Goal: Information Seeking & Learning: Learn about a topic

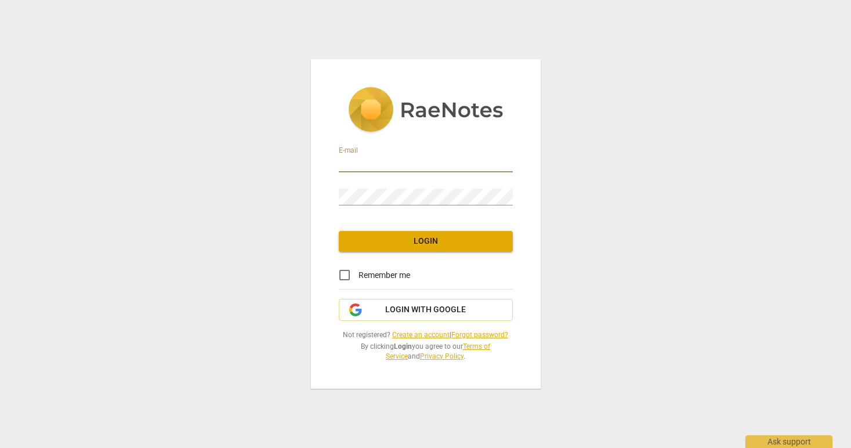
type input "[EMAIL_ADDRESS][DOMAIN_NAME]"
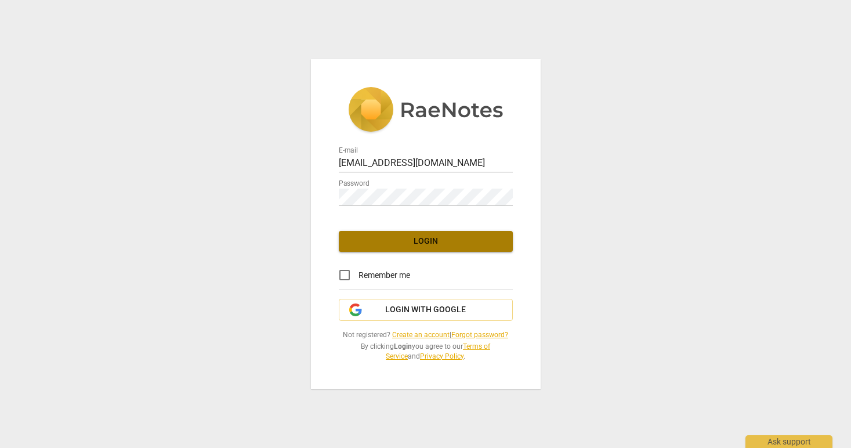
click at [395, 240] on span "Login" at bounding box center [425, 242] width 155 height 12
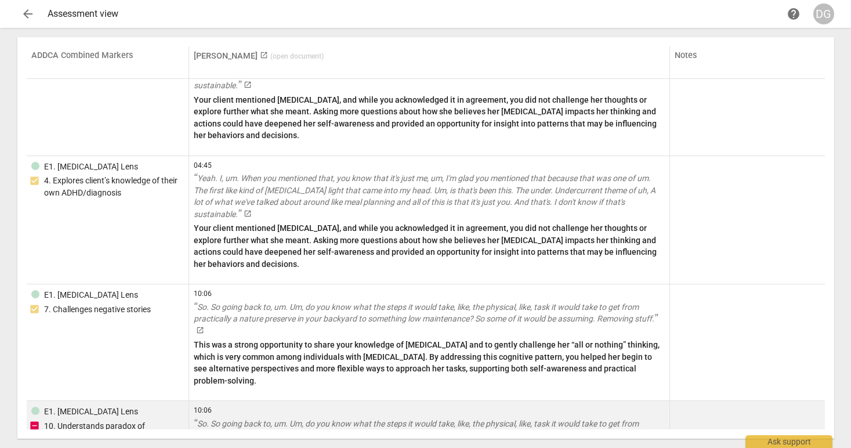
scroll to position [2861, 0]
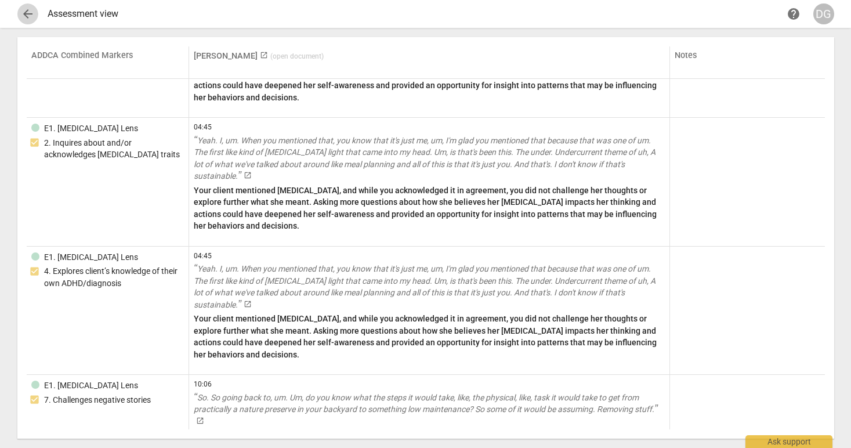
click at [26, 12] on span "arrow_back" at bounding box center [28, 14] width 14 height 14
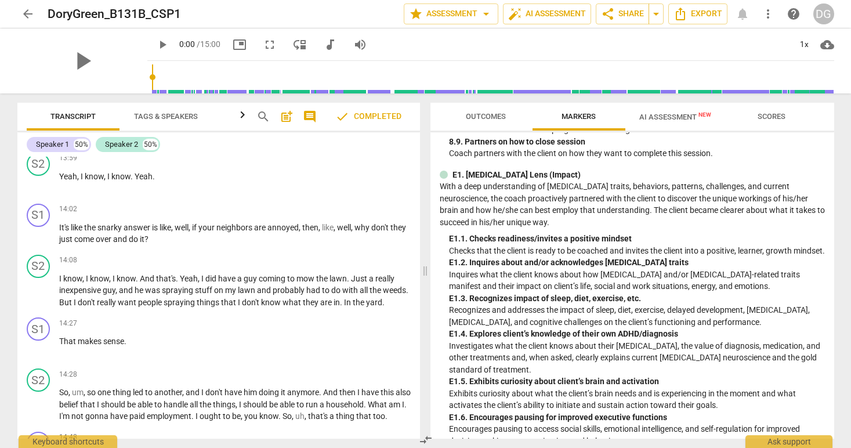
scroll to position [1327, 0]
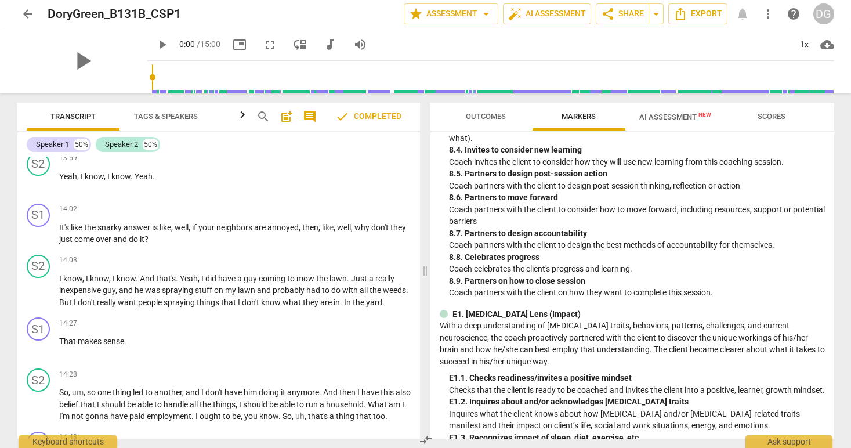
click at [681, 116] on span "AI Assessment New" at bounding box center [675, 117] width 72 height 9
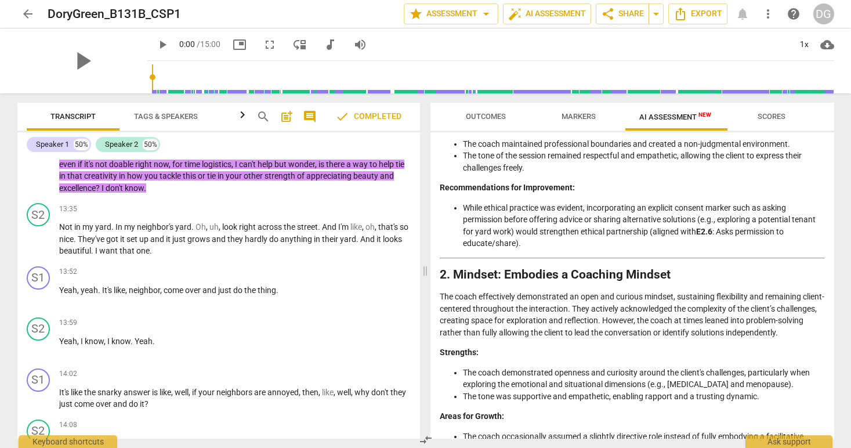
scroll to position [0, 0]
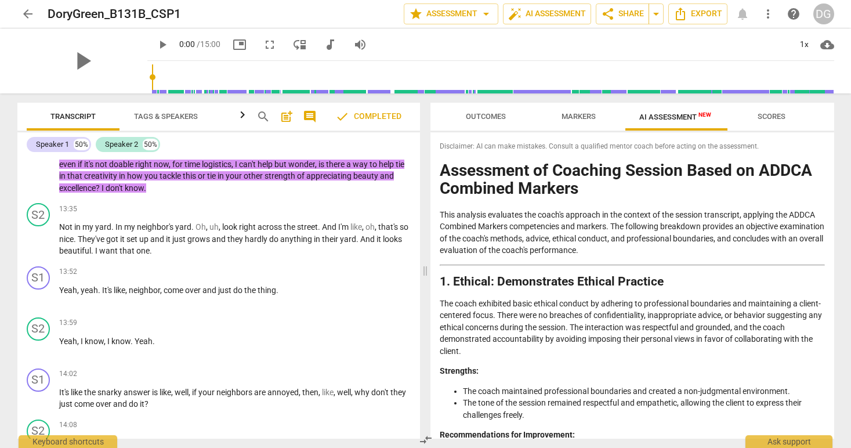
click at [486, 115] on span "Outcomes" at bounding box center [486, 116] width 40 height 9
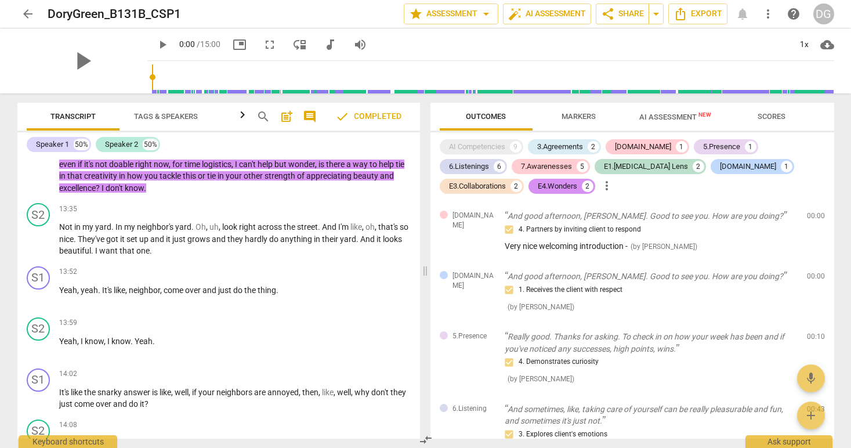
scroll to position [3542, 0]
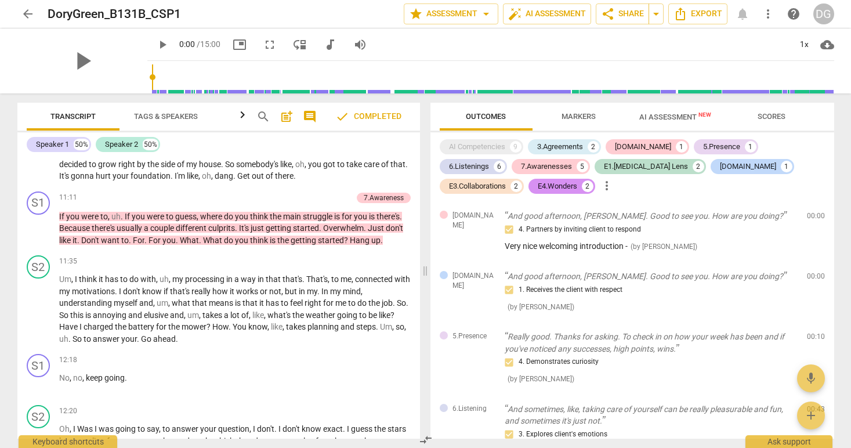
click at [23, 12] on span "arrow_back" at bounding box center [28, 14] width 14 height 14
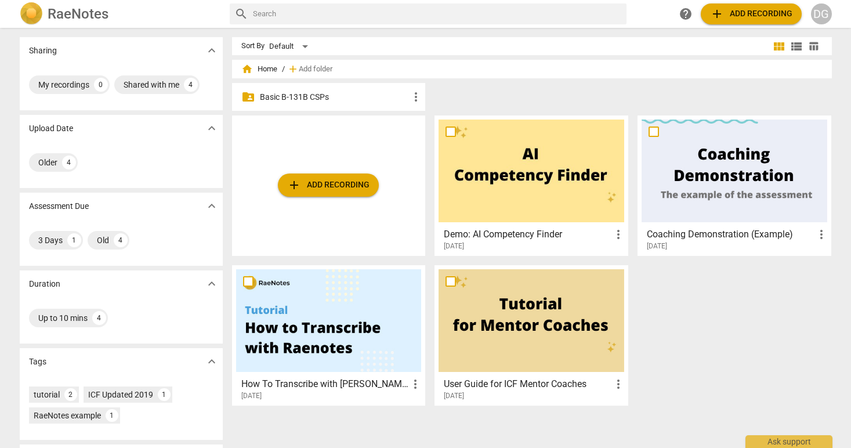
click at [277, 97] on p "Basic B-131B CSPs" at bounding box center [335, 97] width 150 height 12
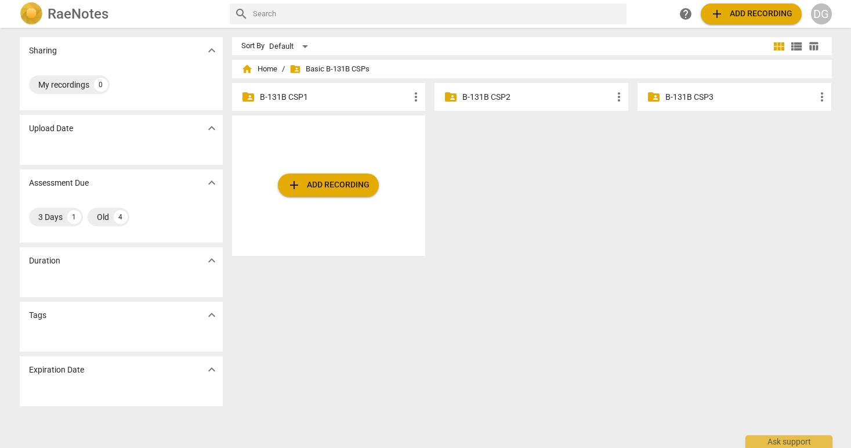
click at [177, 187] on div "Assessment Due expand_more" at bounding box center [121, 182] width 203 height 27
click at [205, 183] on span "expand_more" at bounding box center [212, 183] width 14 height 14
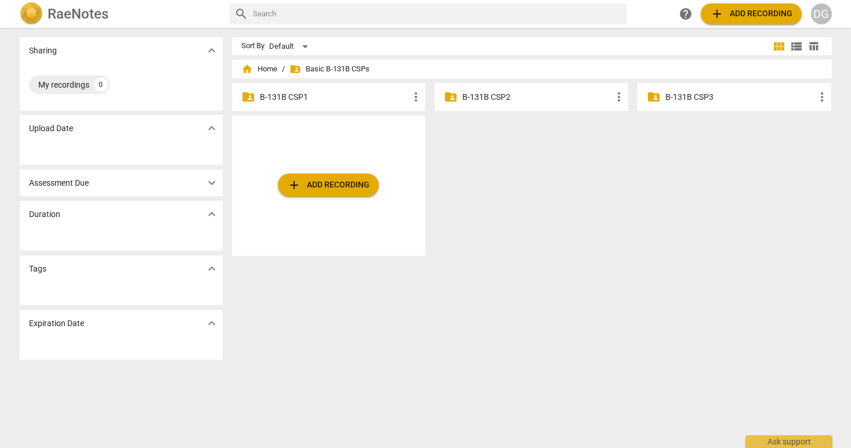
click at [205, 183] on span "expand_more" at bounding box center [212, 183] width 14 height 14
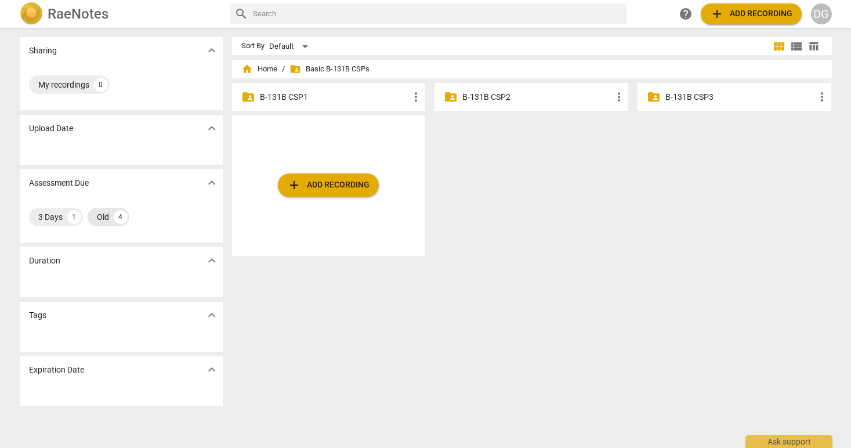
click at [108, 215] on div "Old 4" at bounding box center [109, 217] width 42 height 19
drag, startPoint x: 61, startPoint y: 184, endPoint x: 51, endPoint y: 189, distance: 10.9
click at [60, 186] on p "Assessment Due" at bounding box center [59, 183] width 60 height 12
click at [676, 93] on p "B-131B CSP3" at bounding box center [740, 97] width 150 height 12
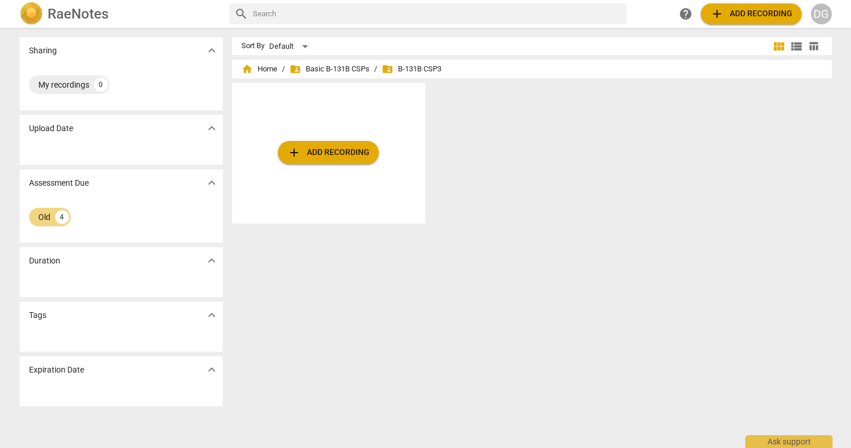
click at [406, 68] on span "folder_shared B-131B CSP3" at bounding box center [412, 69] width 60 height 12
click at [260, 68] on span "home Home" at bounding box center [259, 69] width 36 height 12
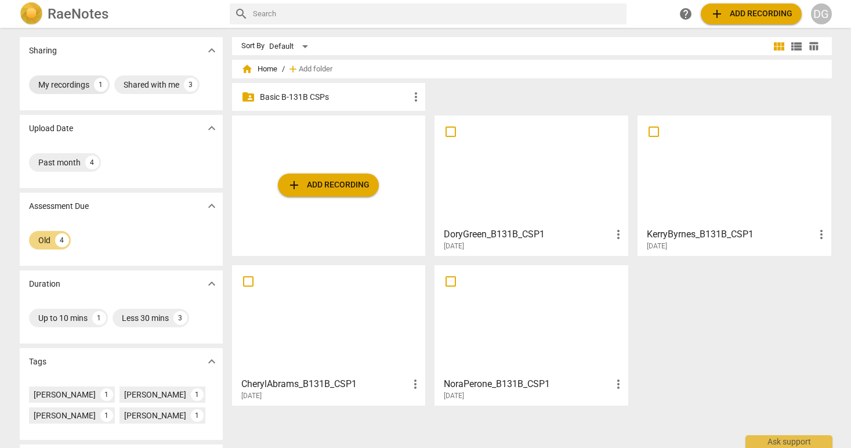
click at [52, 80] on div "My recordings" at bounding box center [63, 85] width 51 height 12
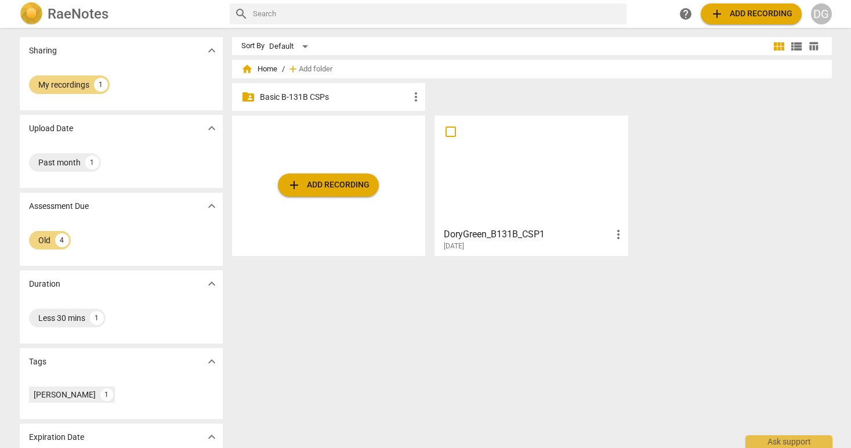
click at [207, 48] on span "expand_more" at bounding box center [212, 51] width 14 height 14
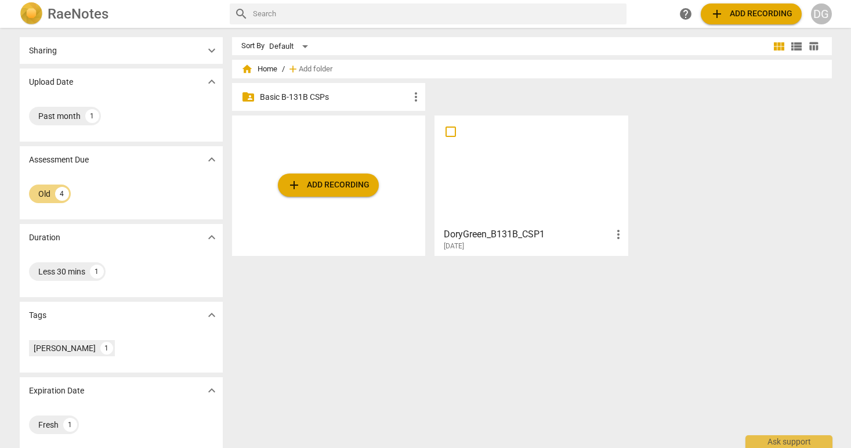
click at [206, 49] on span "expand_more" at bounding box center [212, 51] width 14 height 14
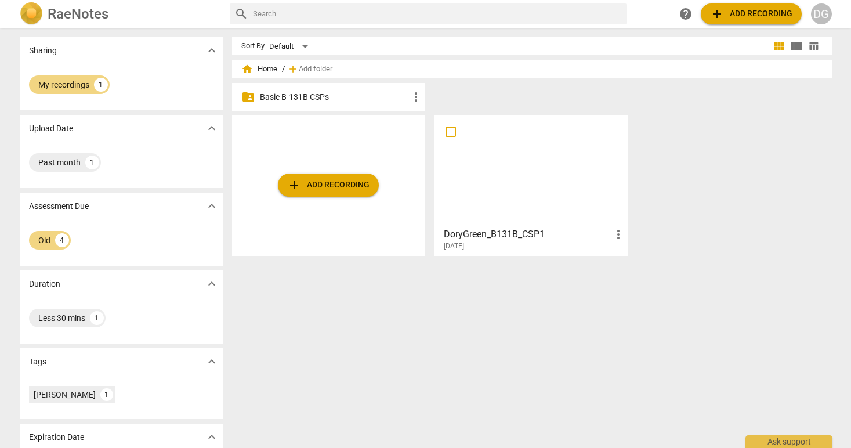
click at [80, 10] on h2 "RaeNotes" at bounding box center [78, 14] width 61 height 16
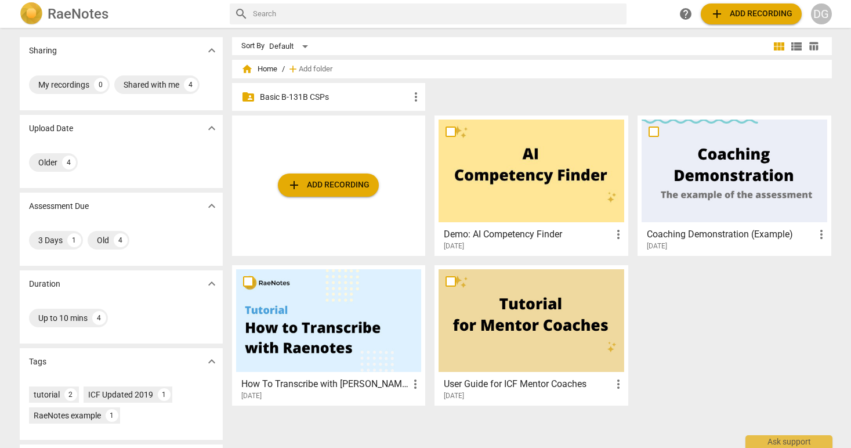
click at [264, 64] on span "home Home" at bounding box center [259, 69] width 36 height 12
click at [249, 71] on span "home" at bounding box center [247, 69] width 12 height 12
click at [790, 46] on span "view_list" at bounding box center [796, 46] width 14 height 14
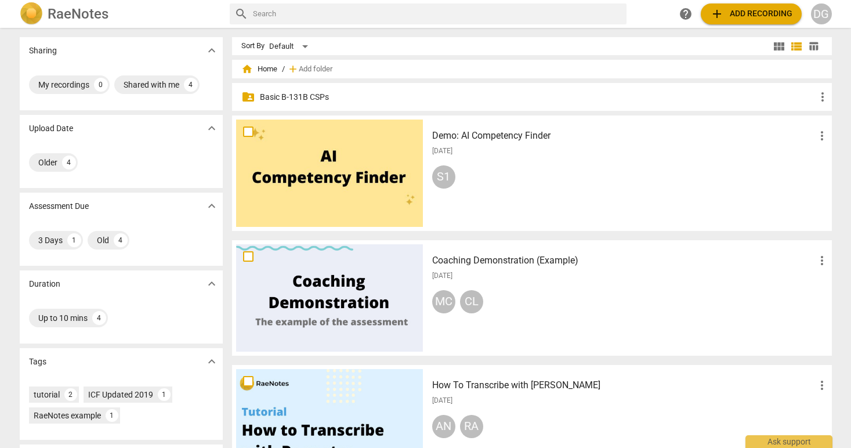
click at [809, 45] on span "table_chart" at bounding box center [813, 46] width 11 height 11
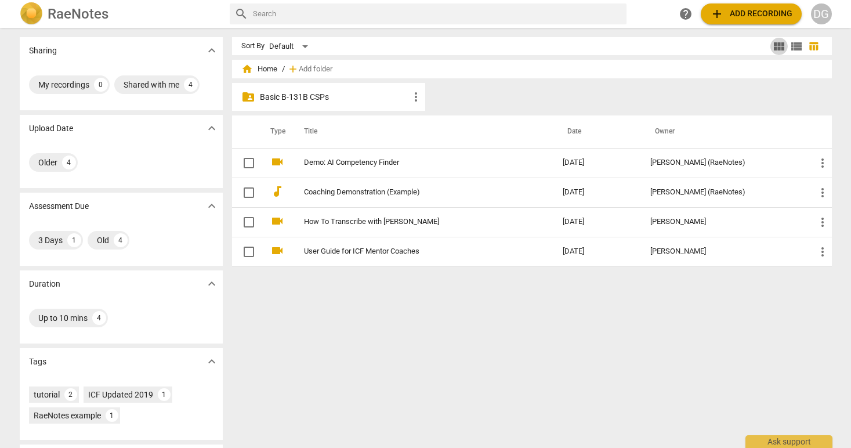
click at [776, 44] on span "view_module" at bounding box center [779, 46] width 14 height 14
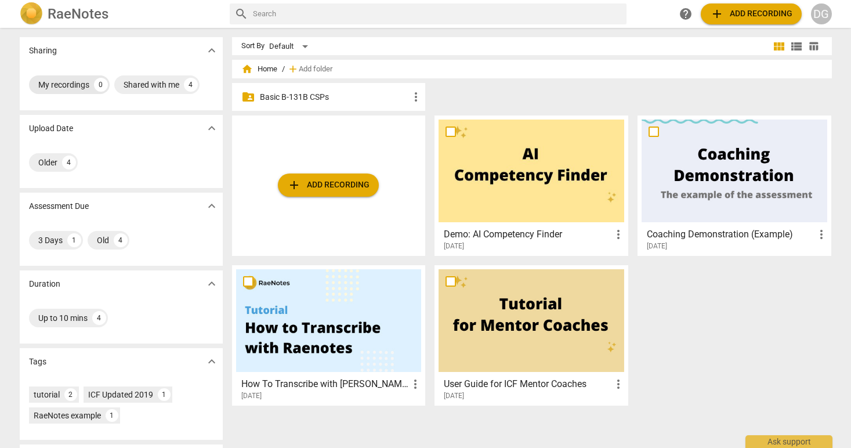
click at [56, 86] on div "My recordings" at bounding box center [63, 85] width 51 height 12
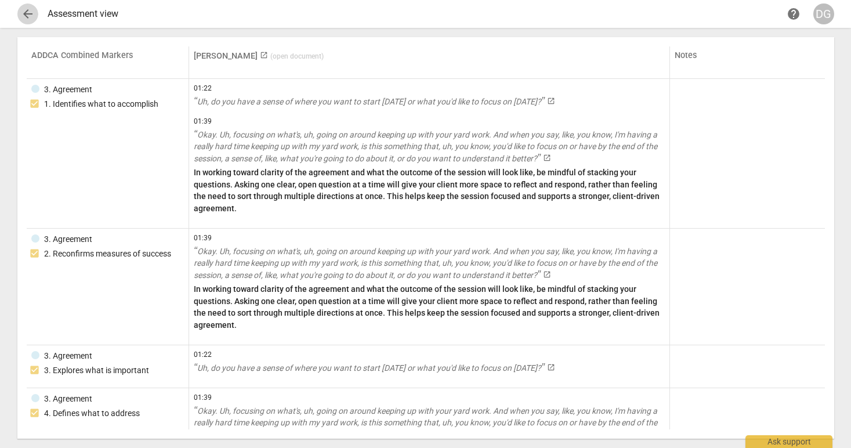
click at [32, 16] on span "arrow_back" at bounding box center [28, 14] width 14 height 14
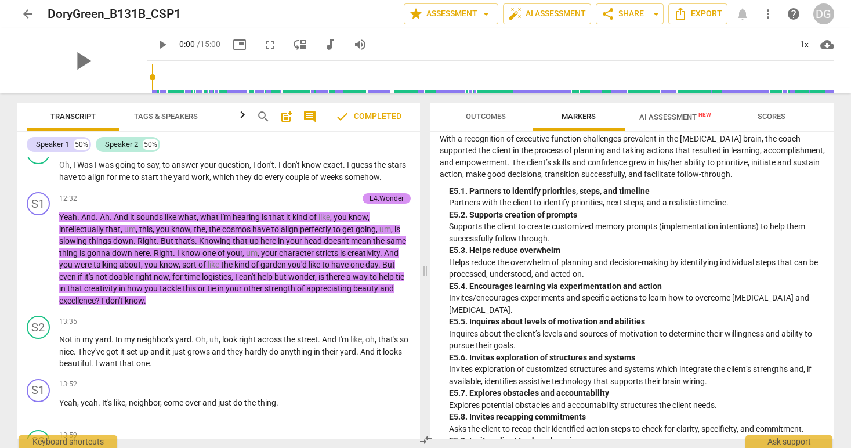
scroll to position [4170, 0]
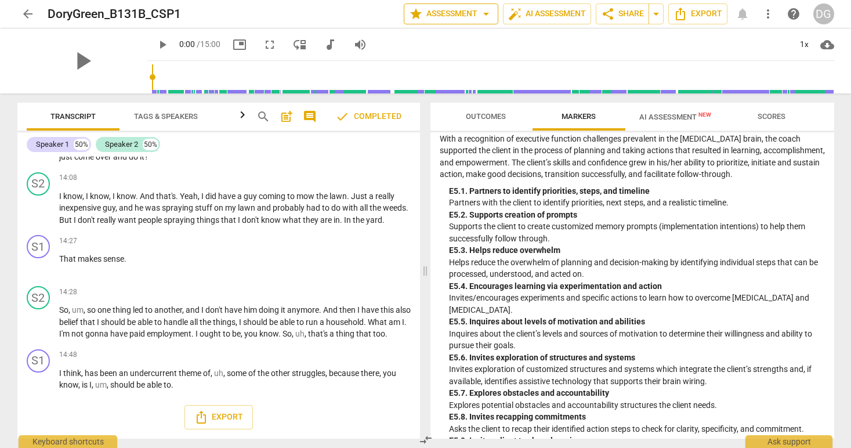
click at [473, 15] on span "star Assessment arrow_drop_down" at bounding box center [451, 14] width 84 height 14
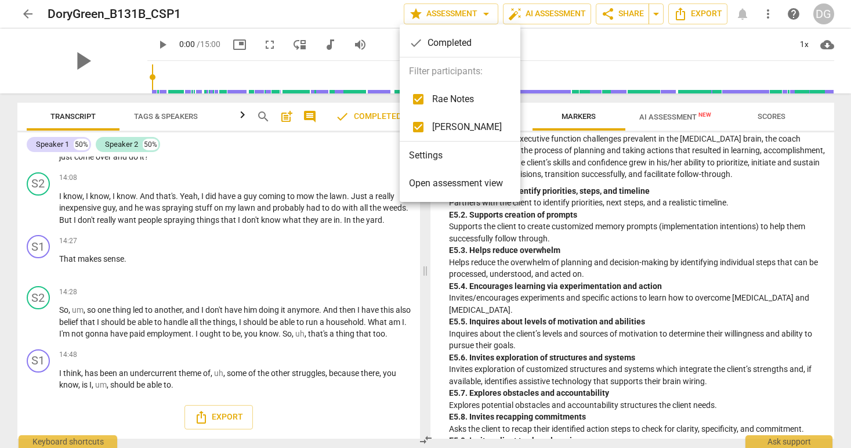
click at [608, 175] on div at bounding box center [425, 224] width 851 height 448
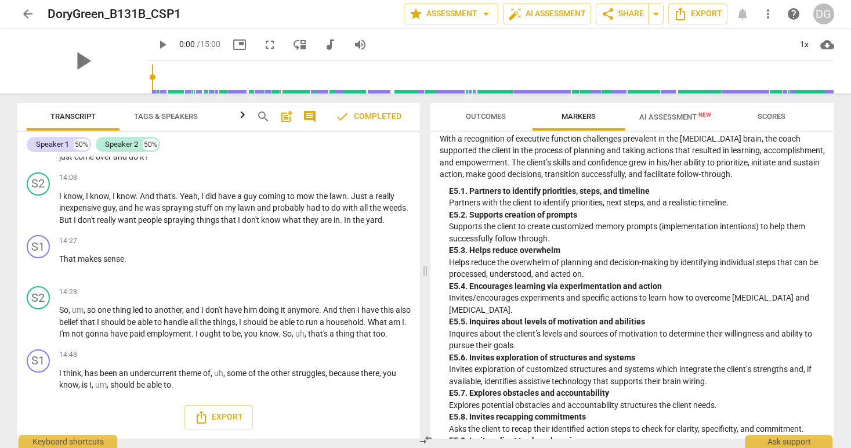
click at [763, 113] on span "Scores" at bounding box center [772, 116] width 28 height 9
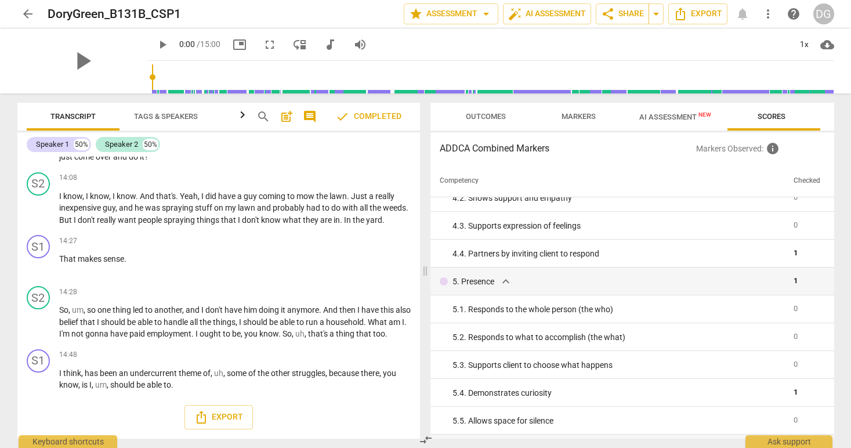
scroll to position [0, 0]
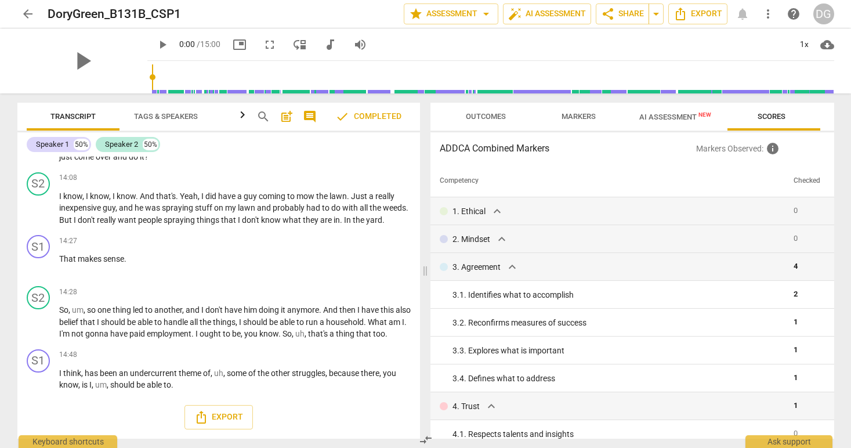
click at [659, 115] on span "AI Assessment New" at bounding box center [675, 117] width 72 height 9
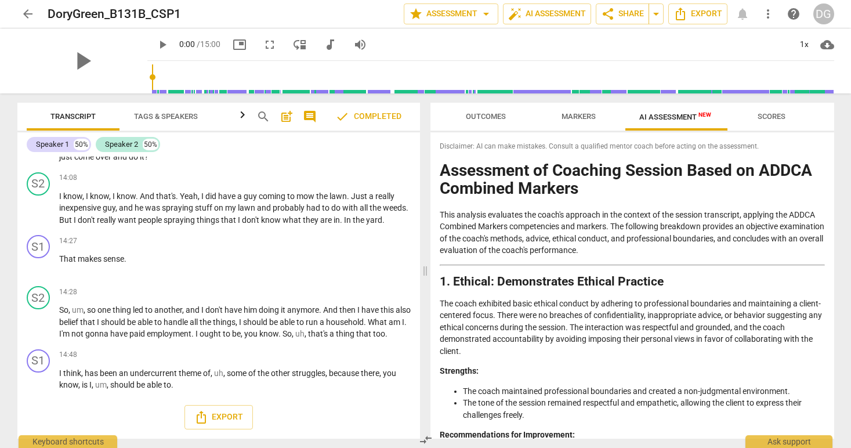
click at [575, 115] on span "Markers" at bounding box center [578, 116] width 34 height 9
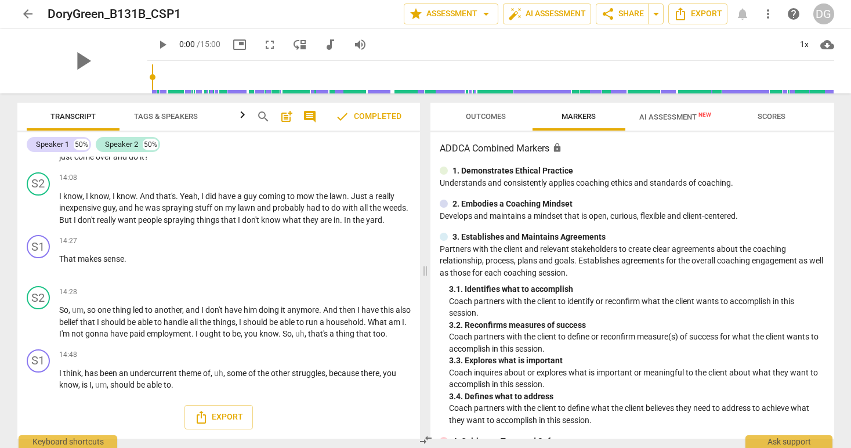
click at [487, 115] on span "Outcomes" at bounding box center [486, 116] width 40 height 9
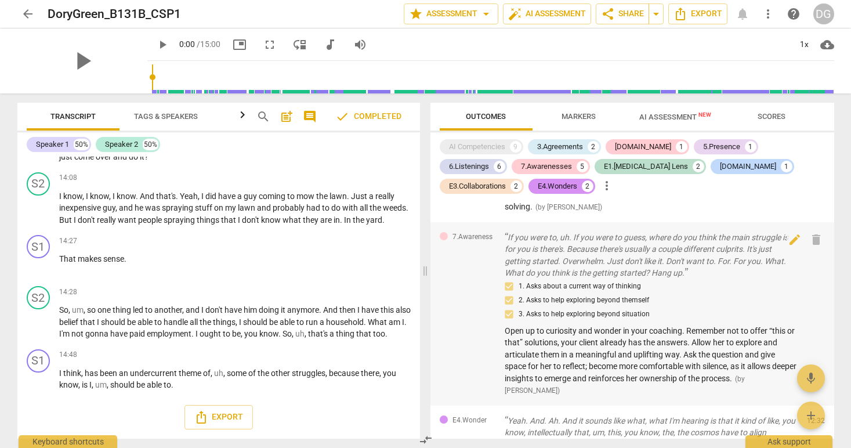
scroll to position [3105, 0]
